Goal: Check status: Check status

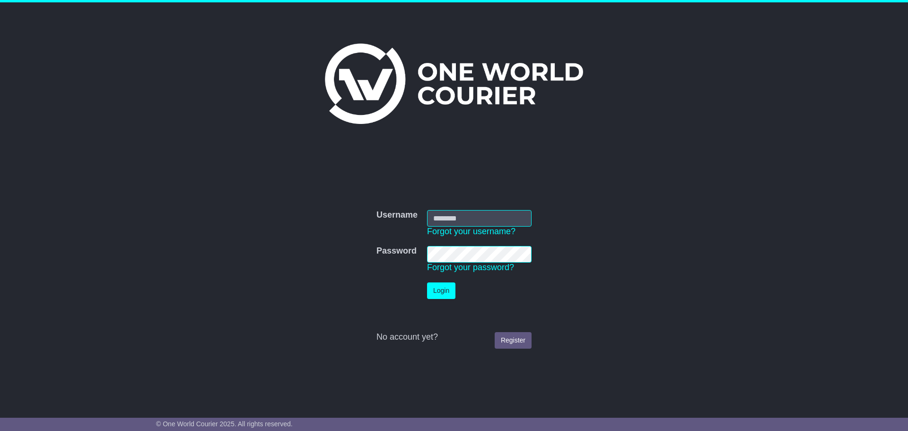
click at [452, 218] on input "Username" at bounding box center [479, 218] width 105 height 17
click at [0, 422] on com-1password-button at bounding box center [0, 422] width 0 height 0
type input "**********"
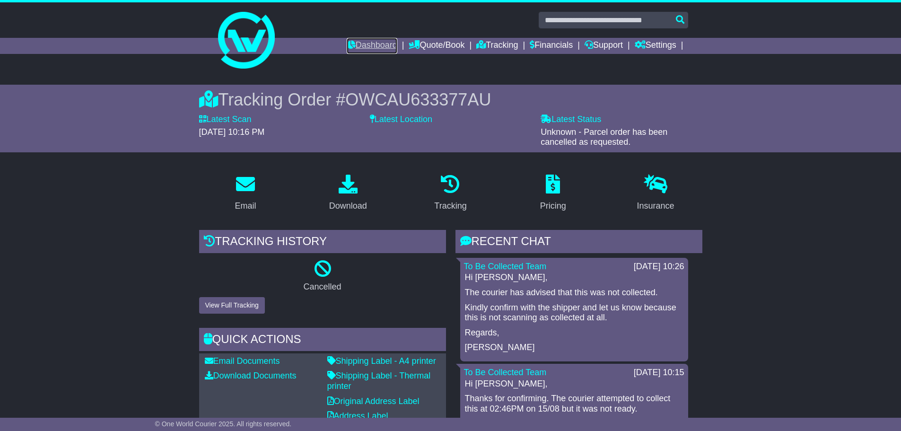
click at [378, 48] on link "Dashboard" at bounding box center [372, 46] width 51 height 16
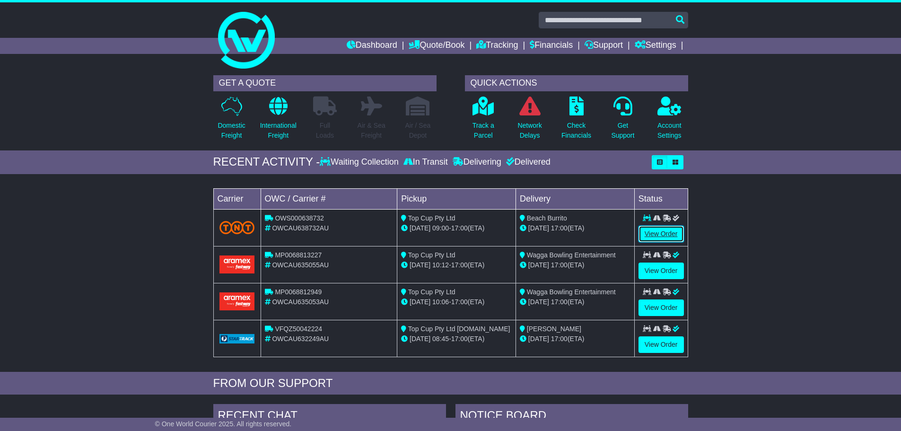
click at [663, 236] on link "View Order" at bounding box center [661, 234] width 45 height 17
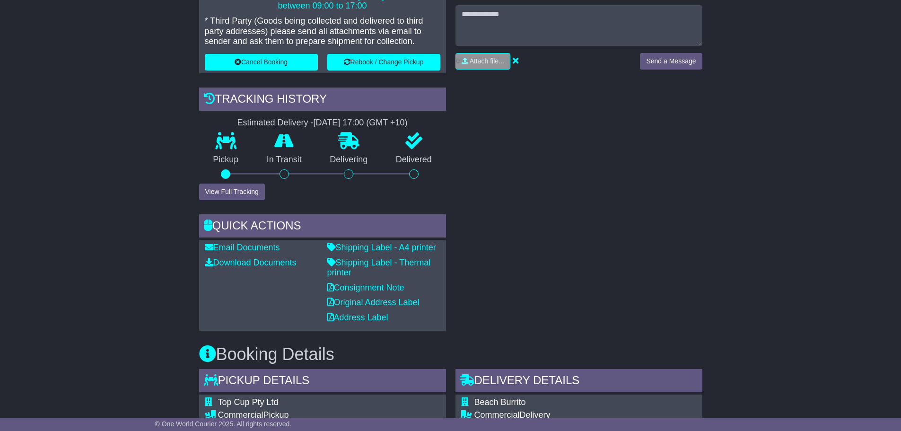
scroll to position [284, 0]
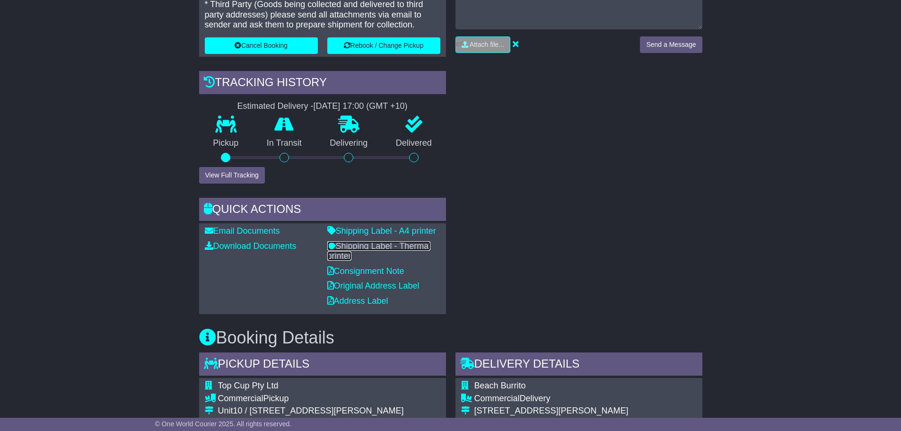
click at [381, 249] on link "Shipping Label - Thermal printer" at bounding box center [379, 251] width 104 height 20
